Goal: Task Accomplishment & Management: Use online tool/utility

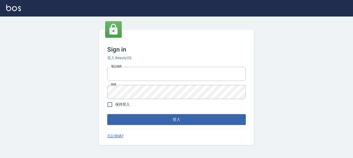
type input "0228278166"
click at [230, 126] on div "Sign in 登入 BeautyOS 電話號碼 [PHONE_NUMBER] 電話號碼 密碼 密碼 保持登入 登入 忘記密碼?" at bounding box center [176, 87] width 155 height 116
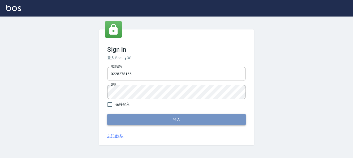
click at [235, 120] on button "登入" at bounding box center [176, 119] width 139 height 11
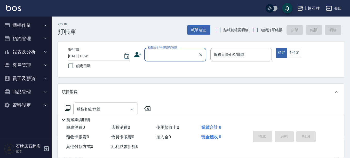
click at [176, 53] on input "顧客姓名/手機號碼/編號" at bounding box center [172, 54] width 50 height 9
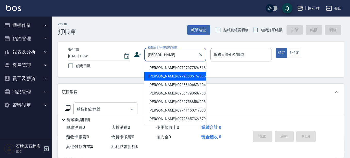
click at [190, 78] on li "[PERSON_NAME]/0972080515/60549" at bounding box center [175, 76] width 62 height 9
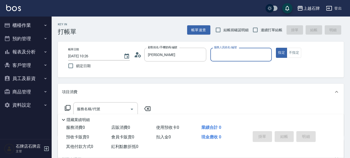
type input "[PERSON_NAME]/0972080515/60549"
type input "ViVi-6"
click at [201, 51] on div at bounding box center [200, 55] width 7 height 14
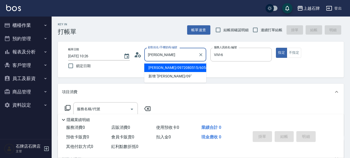
type input "[PERSON_NAME]"
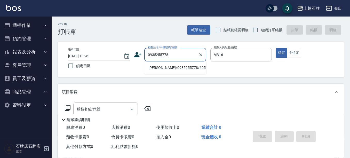
type input "0935255778"
click at [9, 28] on icon "button" at bounding box center [7, 25] width 6 height 6
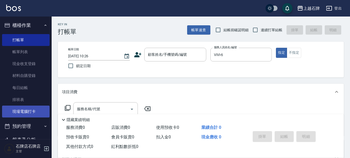
click at [20, 116] on link "現場電腦打卡" at bounding box center [26, 112] width 48 height 12
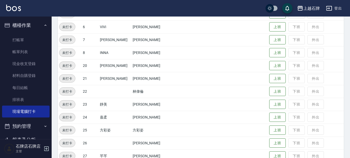
scroll to position [103, 0]
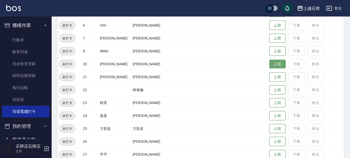
click at [270, 67] on button "上班" at bounding box center [278, 64] width 17 height 9
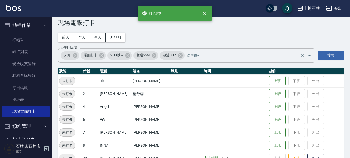
scroll to position [0, 0]
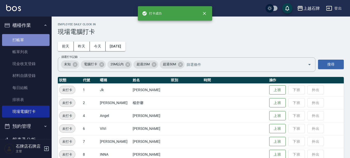
click at [33, 37] on link "打帳單" at bounding box center [26, 40] width 48 height 12
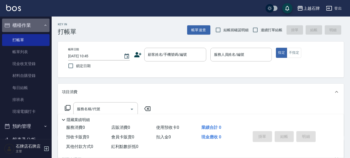
click at [30, 25] on button "櫃檯作業" at bounding box center [26, 25] width 48 height 13
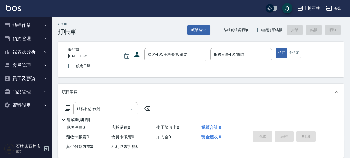
click at [39, 53] on button "報表及分析" at bounding box center [26, 51] width 48 height 13
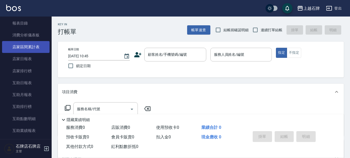
scroll to position [52, 0]
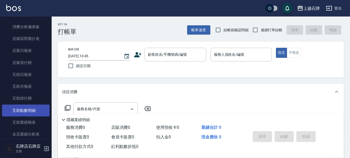
click at [23, 111] on link "互助點數明細" at bounding box center [26, 111] width 48 height 12
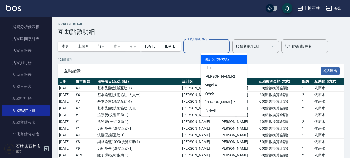
click at [225, 46] on input "互助人編號/姓名" at bounding box center [207, 46] width 42 height 9
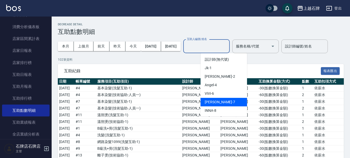
scroll to position [26, 0]
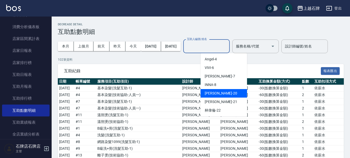
click at [218, 93] on div "[PERSON_NAME] -20" at bounding box center [224, 93] width 47 height 9
type input "[PERSON_NAME]-20"
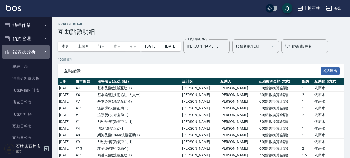
click at [38, 56] on button "報表及分析" at bounding box center [26, 51] width 48 height 13
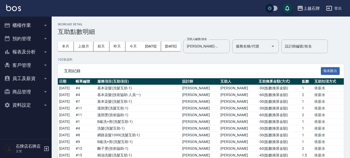
click at [36, 15] on div "上越石牌 登出" at bounding box center [175, 8] width 350 height 17
click at [35, 24] on button "櫃檯作業" at bounding box center [26, 25] width 48 height 13
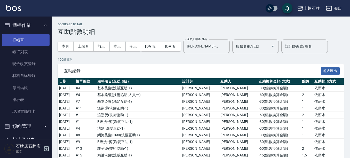
click at [33, 39] on link "打帳單" at bounding box center [26, 40] width 48 height 12
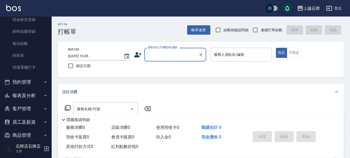
scroll to position [66, 0]
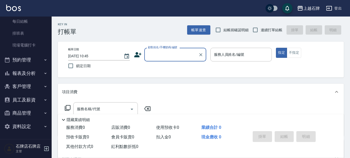
click at [28, 76] on button "報表及分析" at bounding box center [26, 73] width 48 height 13
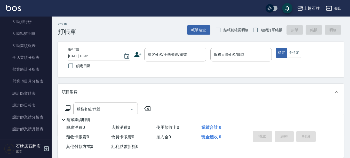
scroll to position [221, 0]
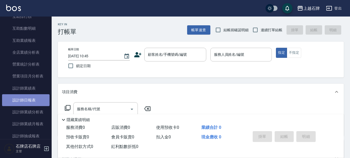
click at [26, 102] on link "設計師日報表" at bounding box center [26, 100] width 48 height 12
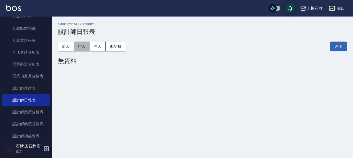
click at [85, 44] on button "昨天" at bounding box center [82, 47] width 16 height 10
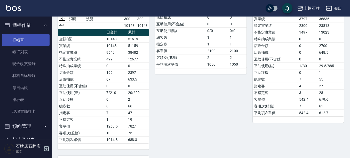
click at [11, 42] on link "打帳單" at bounding box center [26, 40] width 48 height 12
